Goal: Task Accomplishment & Management: Manage account settings

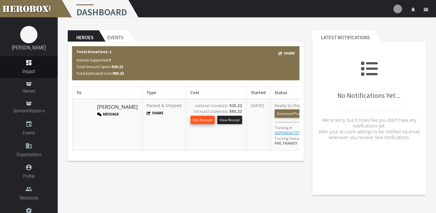
click at [194, 120] on button "Edit Amount" at bounding box center [203, 120] width 24 height 8
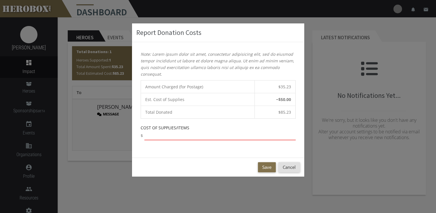
click at [193, 133] on input "number" at bounding box center [219, 135] width 151 height 9
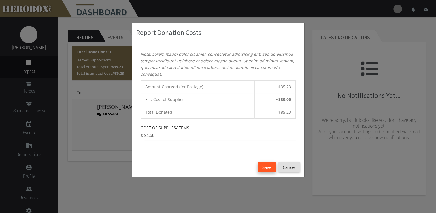
click at [266, 166] on button "Save" at bounding box center [267, 167] width 18 height 10
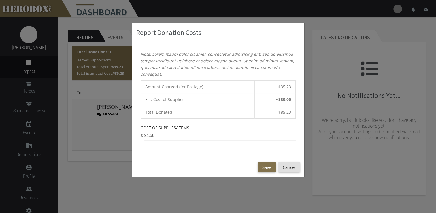
drag, startPoint x: 176, startPoint y: 134, endPoint x: 140, endPoint y: 134, distance: 36.9
click at [140, 134] on div "Note: Lorem ipsum dolor sit amet, consectetur adipisicing elit, sed do eiusmod …" at bounding box center [218, 99] width 172 height 115
type input "95"
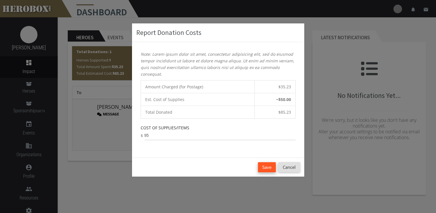
click at [271, 167] on button "Save" at bounding box center [267, 167] width 18 height 10
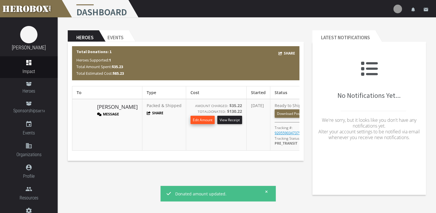
click at [191, 120] on button "Edit Amount" at bounding box center [203, 120] width 24 height 8
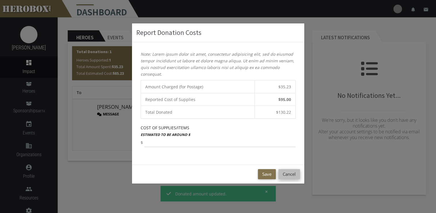
click at [291, 175] on button "Cancel" at bounding box center [290, 174] width 22 height 10
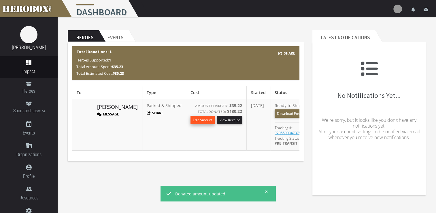
click at [197, 120] on button "Edit Amount" at bounding box center [203, 120] width 24 height 8
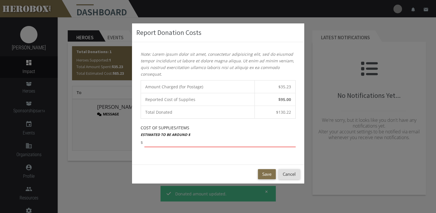
click at [182, 142] on input "number" at bounding box center [219, 142] width 151 height 9
type input "-95"
click at [270, 175] on button "Save" at bounding box center [267, 174] width 18 height 10
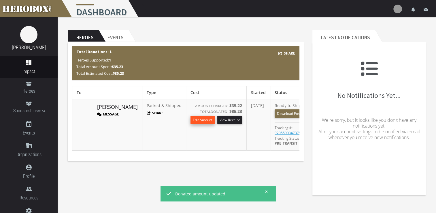
click at [191, 121] on button "Edit Amount" at bounding box center [203, 120] width 24 height 8
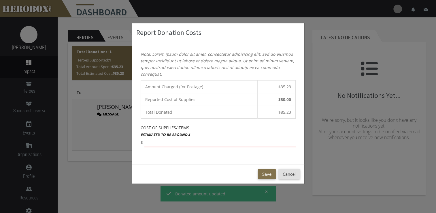
click at [176, 142] on input "number" at bounding box center [219, 142] width 151 height 9
type input "10"
click at [268, 174] on button "Save" at bounding box center [267, 174] width 18 height 10
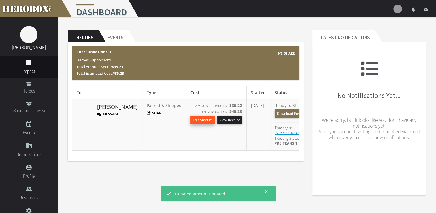
click at [191, 119] on button "Edit Amount" at bounding box center [203, 120] width 24 height 8
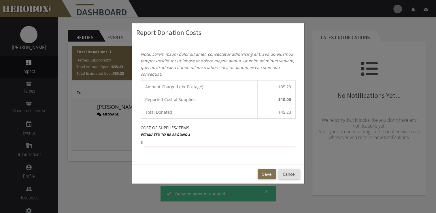
click at [147, 141] on input "number" at bounding box center [219, 142] width 151 height 9
type input "45"
click at [268, 173] on button "Save" at bounding box center [267, 174] width 18 height 10
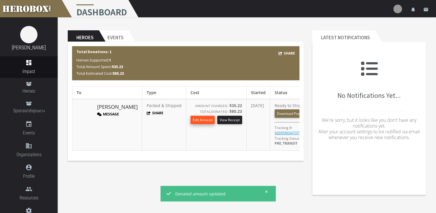
click at [191, 119] on button "Edit Amount" at bounding box center [203, 120] width 24 height 8
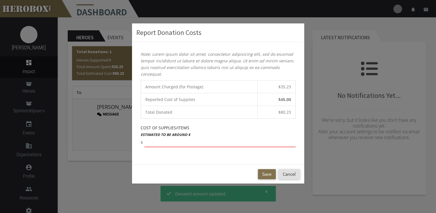
click at [176, 140] on input "number" at bounding box center [219, 142] width 151 height 9
type input "15"
click at [274, 174] on button "Save" at bounding box center [267, 174] width 18 height 10
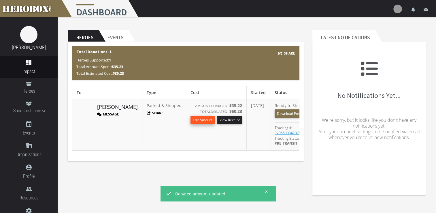
click at [193, 122] on button "Edit Amount" at bounding box center [203, 120] width 24 height 8
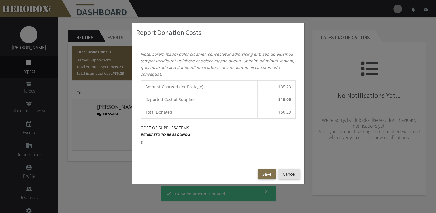
click at [239, 147] on div "Note: Lorem ipsum dolor sit amet, consectetur adipisicing elit, sed do eiusmod …" at bounding box center [218, 103] width 172 height 122
click at [293, 142] on input "-1" at bounding box center [219, 142] width 151 height 9
click at [293, 141] on input "0" at bounding box center [219, 142] width 151 height 9
click at [293, 141] on input "1" at bounding box center [219, 142] width 151 height 9
click at [293, 141] on input "2" at bounding box center [219, 142] width 151 height 9
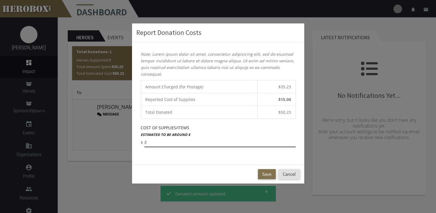
click at [293, 141] on input "3" at bounding box center [219, 142] width 151 height 9
click at [293, 141] on input "4" at bounding box center [219, 142] width 151 height 9
click at [293, 141] on input "5" at bounding box center [219, 142] width 151 height 9
click at [293, 141] on input "6" at bounding box center [219, 142] width 151 height 9
type input "7"
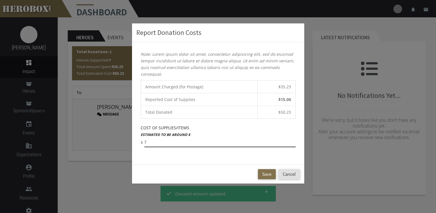
click at [293, 141] on input "7" at bounding box center [219, 142] width 151 height 9
drag, startPoint x: 280, startPoint y: 143, endPoint x: 120, endPoint y: 133, distance: 161.0
click at [120, 133] on div "Report Donation Costs Note: Lorem ipsum dolor sit amet, consectetur adipisicing…" at bounding box center [218, 106] width 436 height 213
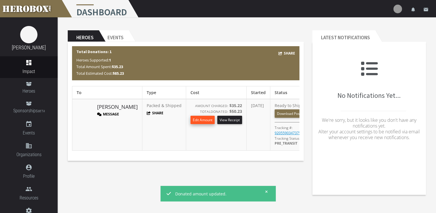
click at [191, 123] on button "Edit Amount" at bounding box center [203, 120] width 24 height 8
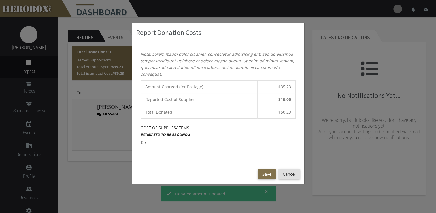
click at [152, 145] on input "7" at bounding box center [219, 142] width 151 height 9
type input "95"
click at [263, 172] on button "Save" at bounding box center [267, 174] width 18 height 10
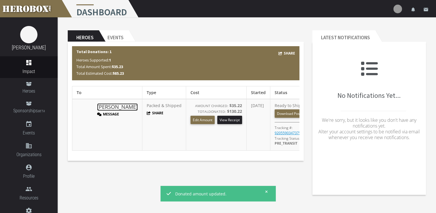
click at [102, 108] on link "[PERSON_NAME]" at bounding box center [117, 106] width 41 height 7
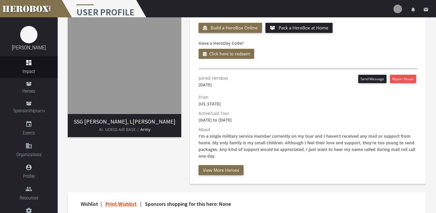
scroll to position [29, 0]
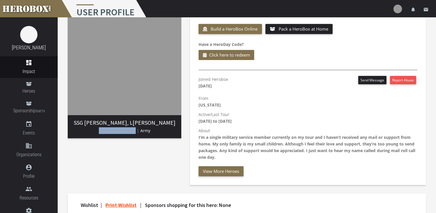
drag, startPoint x: 99, startPoint y: 131, endPoint x: 135, endPoint y: 131, distance: 36.0
click at [135, 131] on span "Al- UDEID AIR BASE |" at bounding box center [119, 130] width 40 height 5
copy span "Al- UDEID AIR BASE"
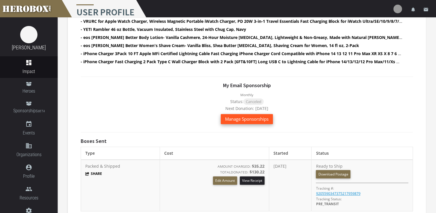
scroll to position [371, 0]
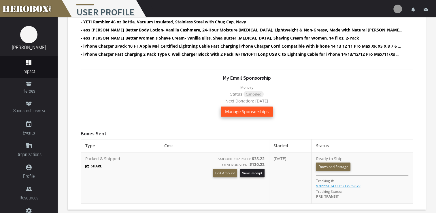
click at [266, 116] on button "Manage Sponsorships" at bounding box center [247, 111] width 52 height 10
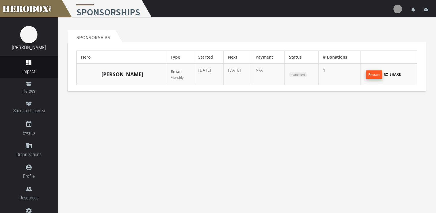
click at [370, 75] on button "Restart" at bounding box center [374, 74] width 16 height 8
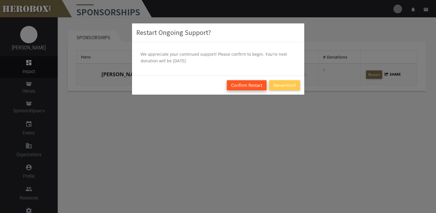
click at [258, 86] on button "Confirm Restart" at bounding box center [247, 85] width 40 height 10
